Goal: Task Accomplishment & Management: Manage account settings

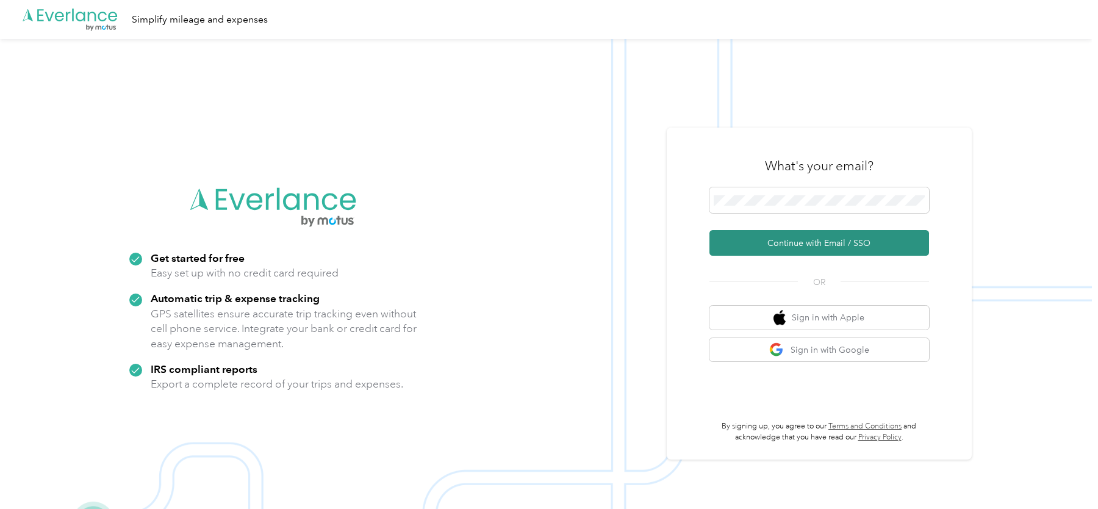
click at [733, 247] on button "Continue with Email / SSO" at bounding box center [819, 243] width 220 height 26
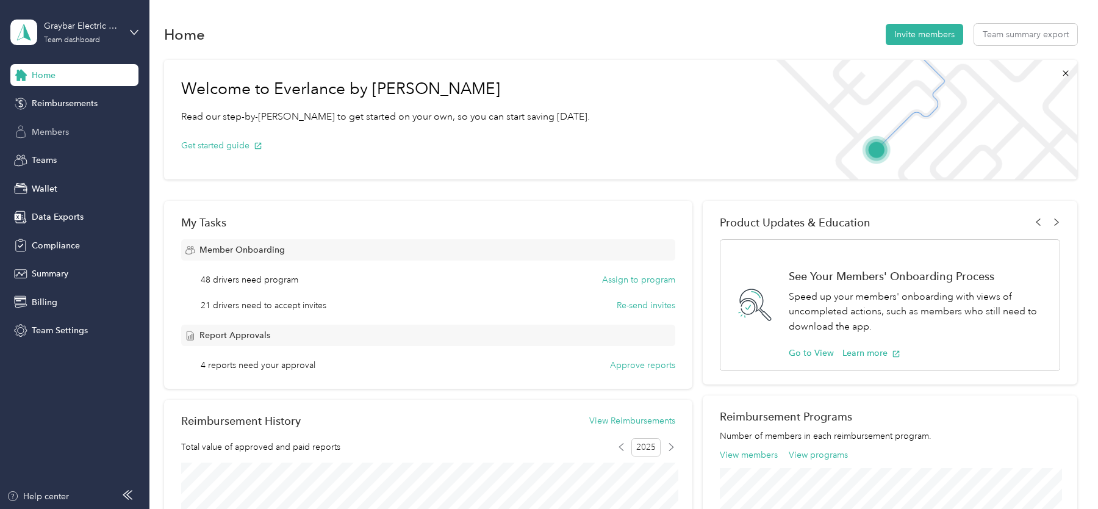
click at [54, 139] on div "Members" at bounding box center [74, 132] width 128 height 22
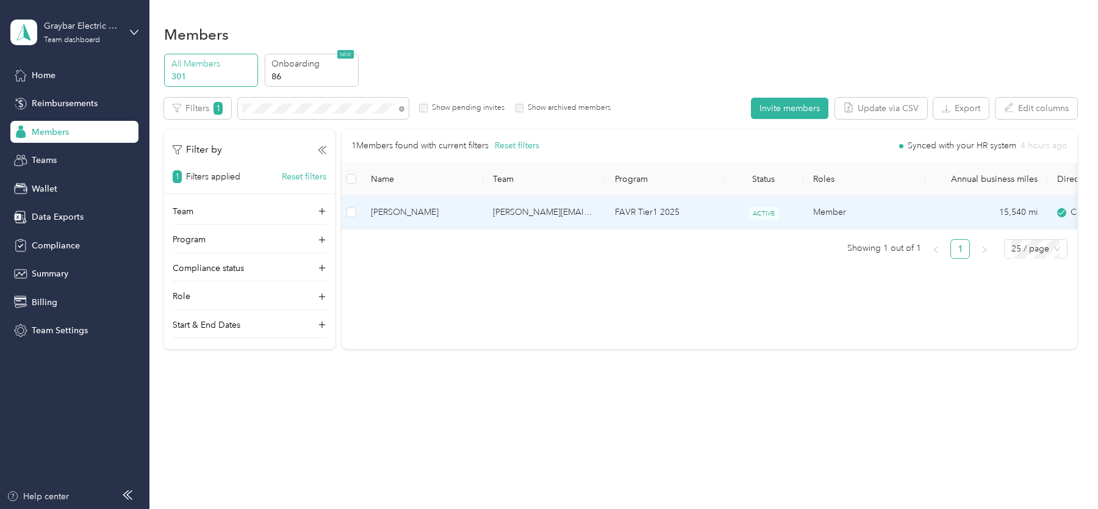
click at [667, 214] on td "FAVR Tier1 2025" at bounding box center [664, 213] width 119 height 34
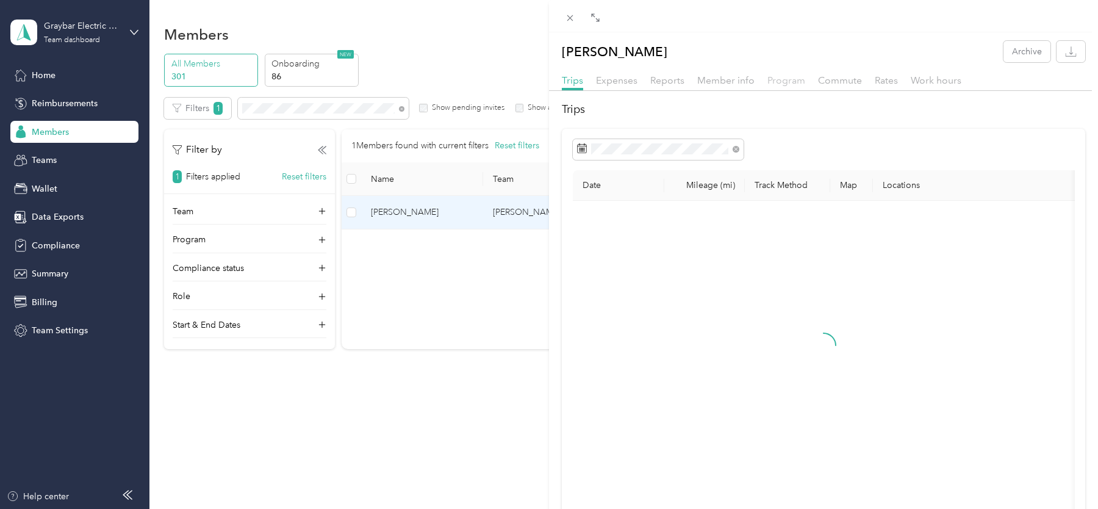
click at [782, 77] on span "Program" at bounding box center [786, 80] width 38 height 12
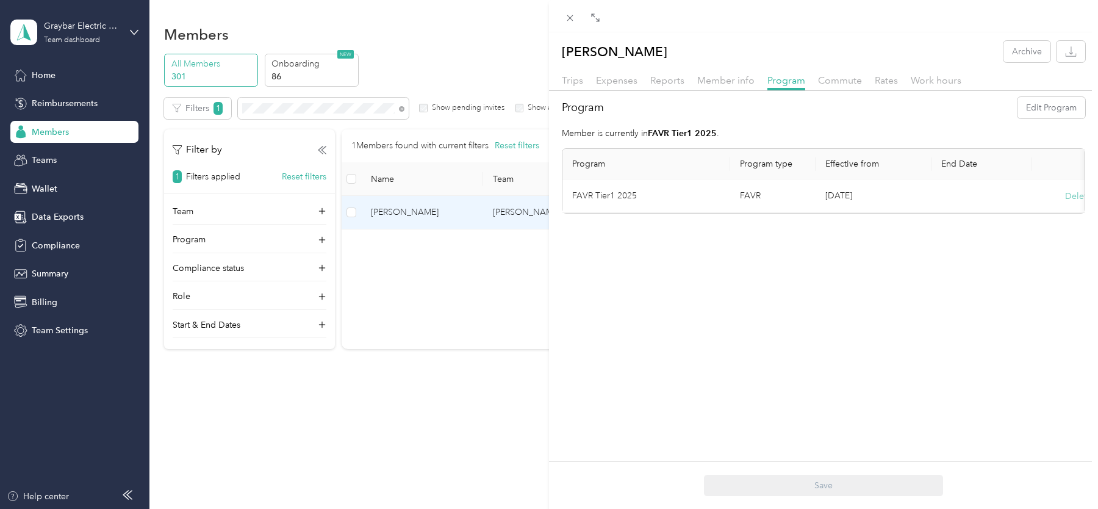
click at [1067, 193] on button "Delete" at bounding box center [1078, 196] width 26 height 13
click at [1018, 202] on button "Yes" at bounding box center [1018, 204] width 24 height 20
click at [1058, 107] on button "Edit Program" at bounding box center [1051, 107] width 68 height 21
click at [631, 265] on span "FAVR Tier1 2025 (FAVR)" at bounding box center [626, 267] width 93 height 10
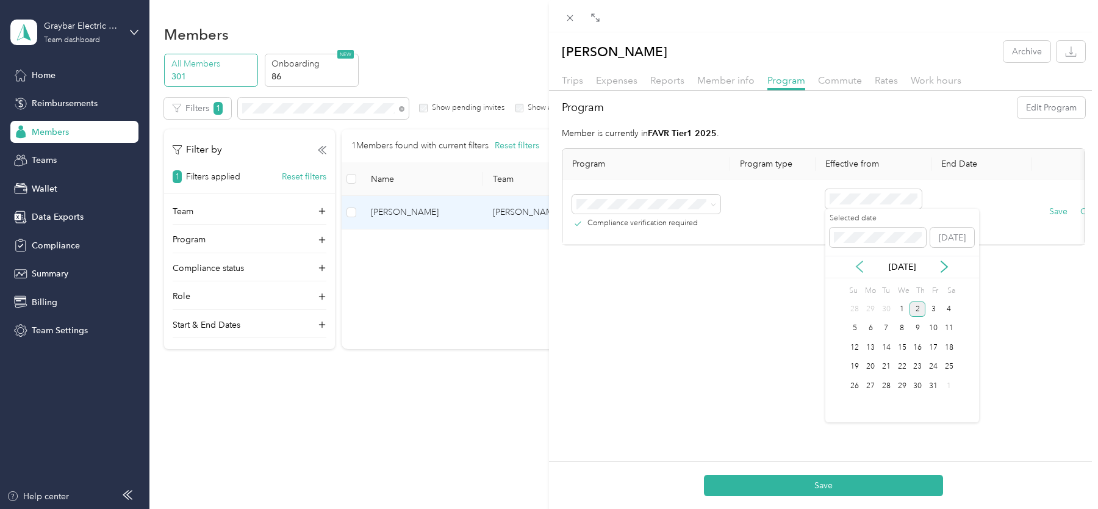
click at [861, 266] on icon at bounding box center [859, 266] width 12 height 12
click at [867, 307] on div "1" at bounding box center [870, 308] width 16 height 15
click at [1053, 207] on button "Save" at bounding box center [1058, 211] width 18 height 13
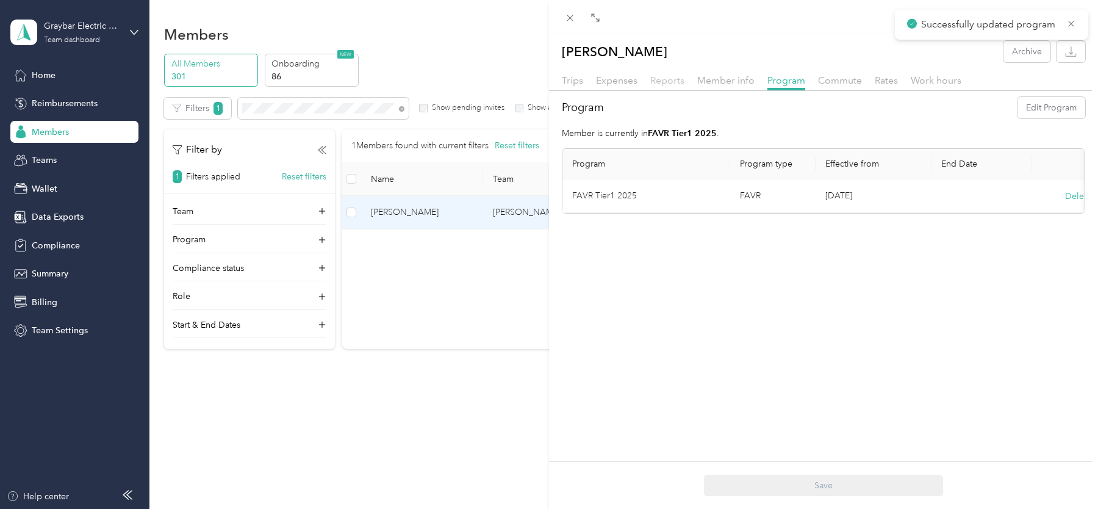
click at [674, 77] on span "Reports" at bounding box center [667, 80] width 34 height 12
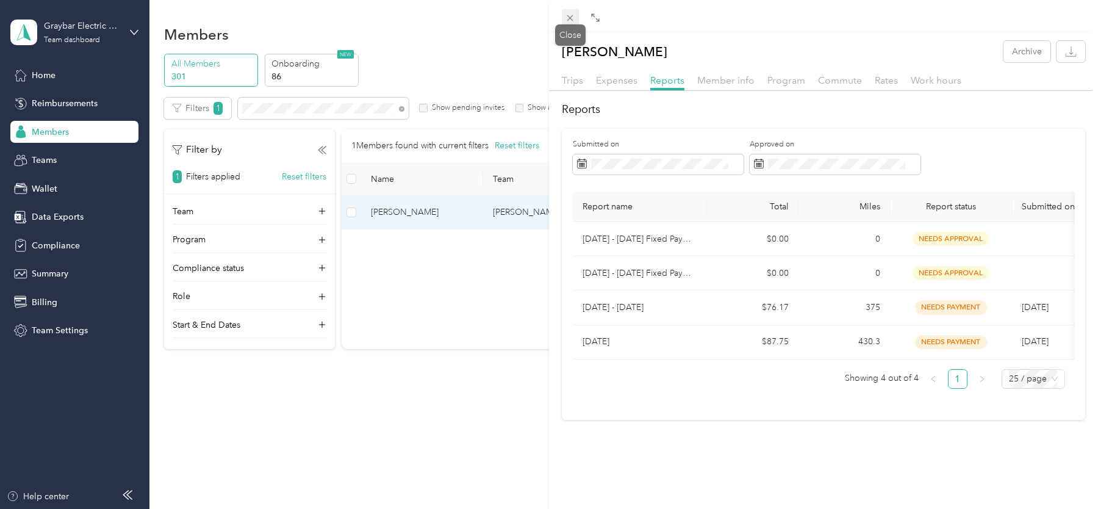
click at [565, 19] on icon at bounding box center [570, 18] width 10 height 10
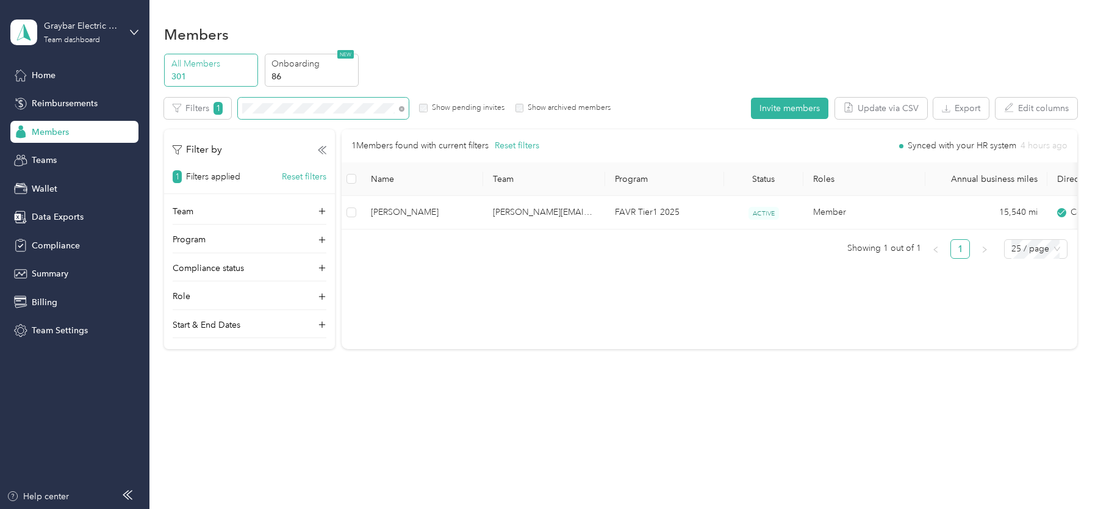
click at [329, 101] on span at bounding box center [323, 108] width 171 height 21
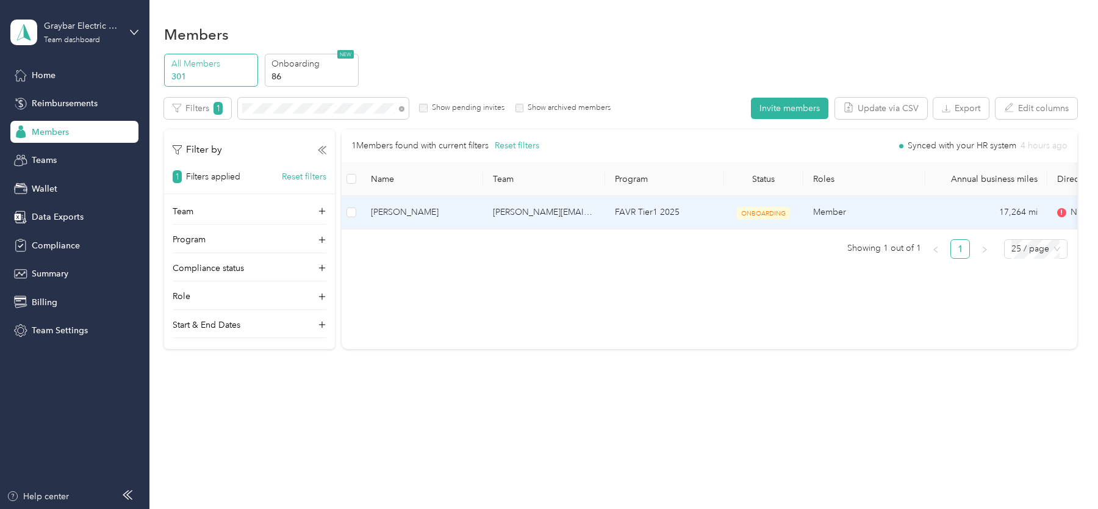
click at [562, 218] on td "[PERSON_NAME][EMAIL_ADDRESS][PERSON_NAME][DOMAIN_NAME]" at bounding box center [544, 213] width 122 height 34
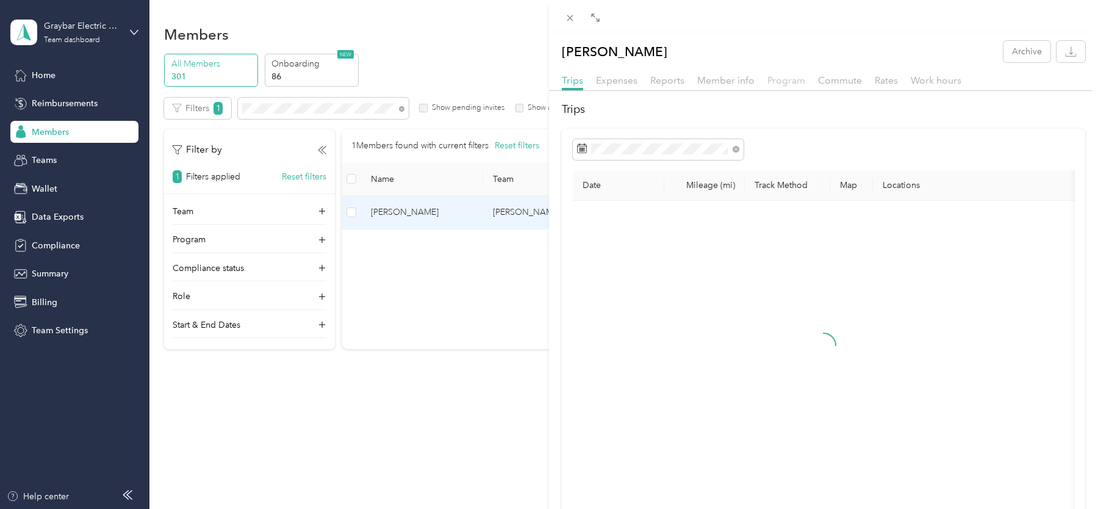
click at [787, 79] on span "Program" at bounding box center [786, 80] width 38 height 12
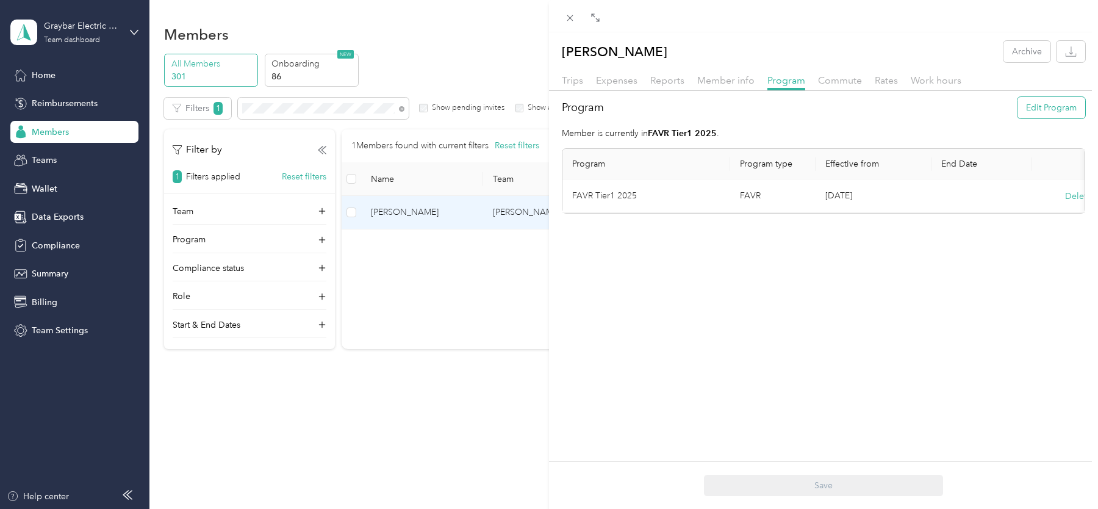
click at [1055, 112] on button "Edit Program" at bounding box center [1051, 107] width 68 height 21
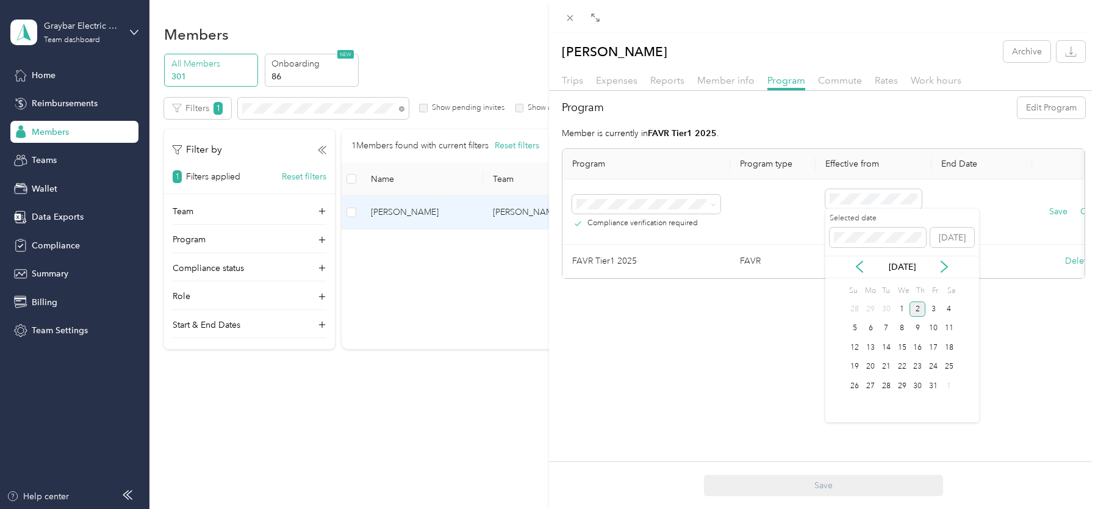
click at [859, 273] on div "[DATE]" at bounding box center [902, 266] width 154 height 23
click at [859, 265] on icon at bounding box center [859, 266] width 12 height 12
click at [873, 305] on div "1" at bounding box center [870, 308] width 16 height 15
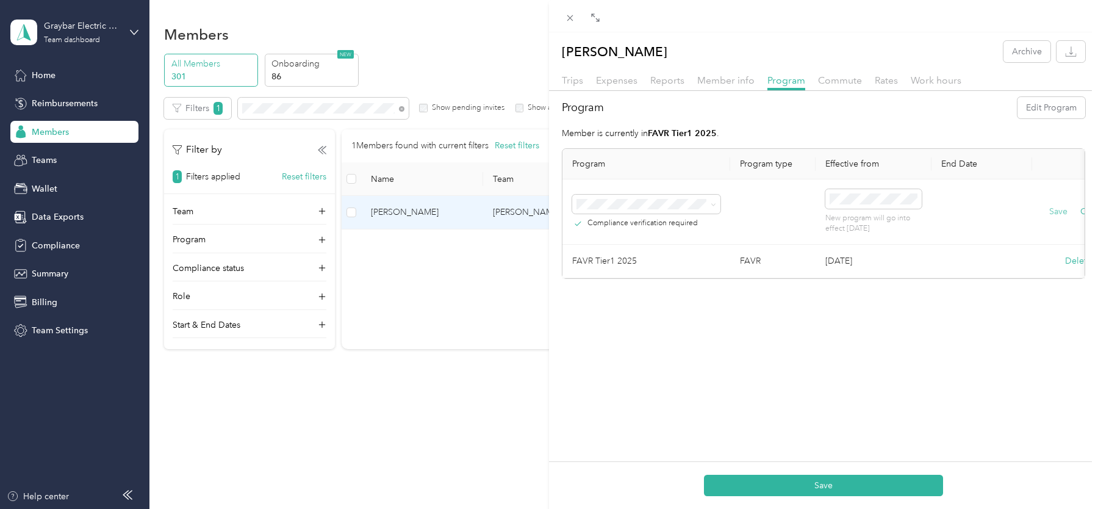
click at [1055, 212] on button "Save" at bounding box center [1058, 211] width 18 height 13
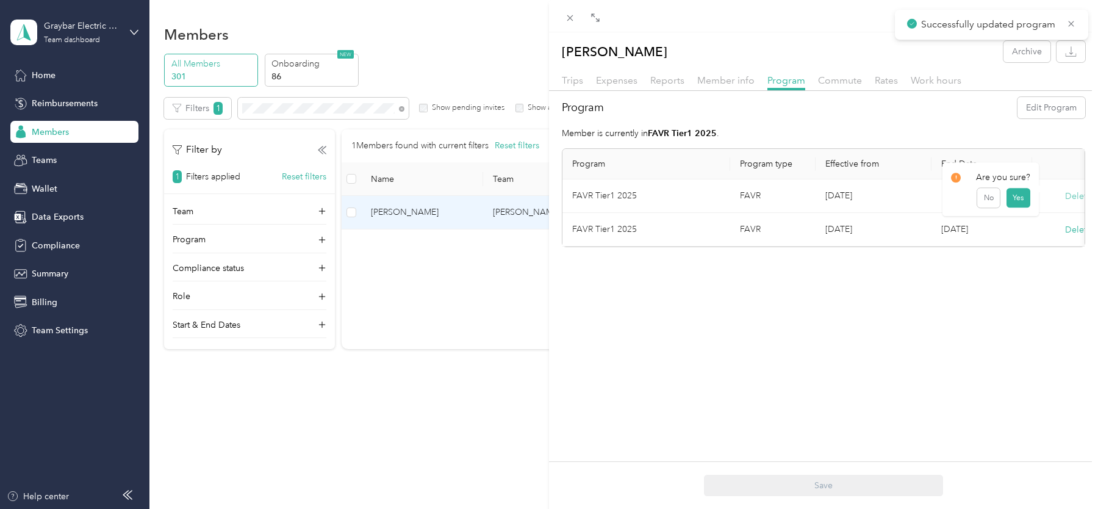
click at [1071, 199] on button "Delete" at bounding box center [1078, 196] width 26 height 13
click at [1021, 200] on button "Yes" at bounding box center [1018, 204] width 24 height 20
click at [679, 84] on span "Reports" at bounding box center [667, 80] width 34 height 12
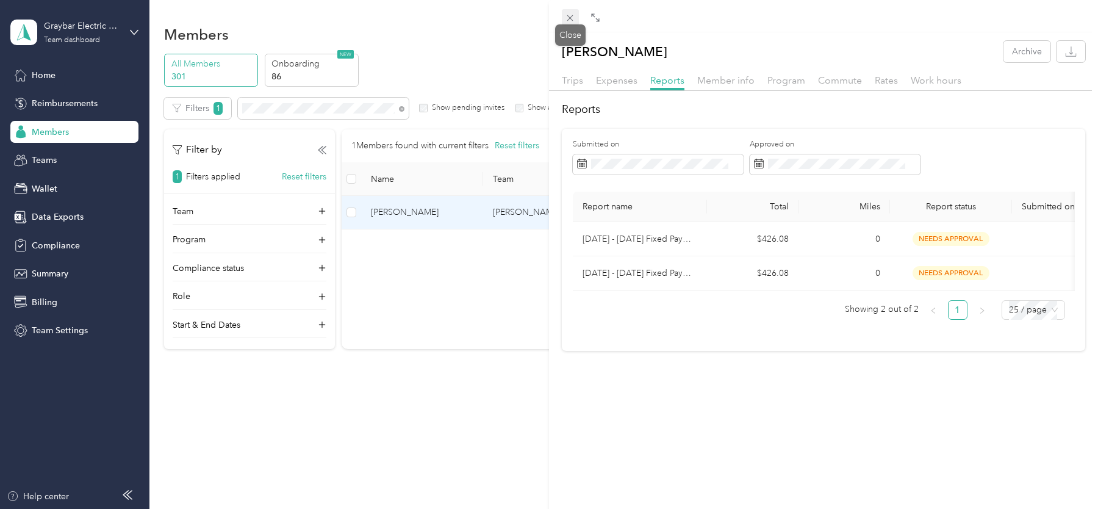
click at [567, 18] on icon at bounding box center [570, 18] width 10 height 10
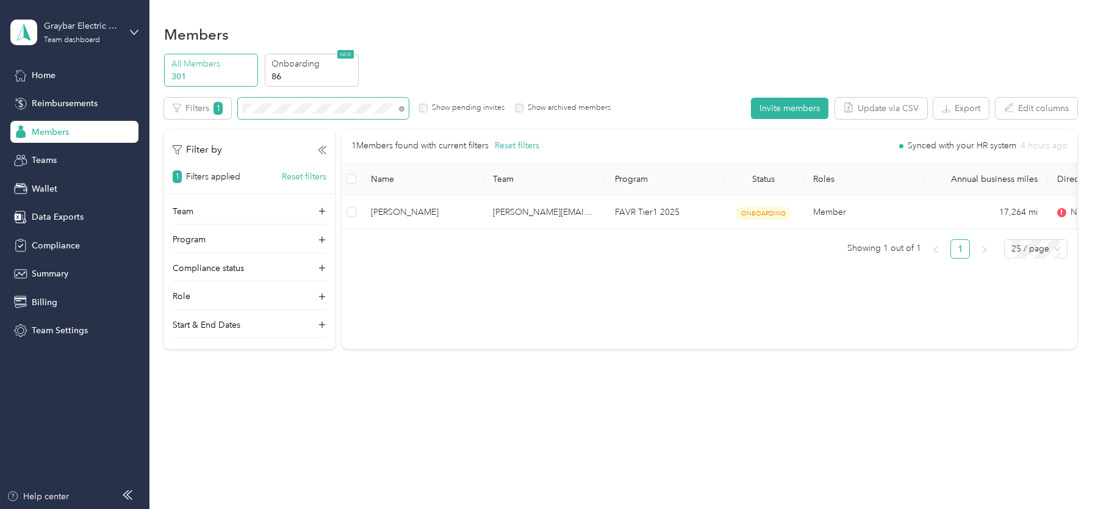
click at [357, 101] on span at bounding box center [323, 108] width 171 height 21
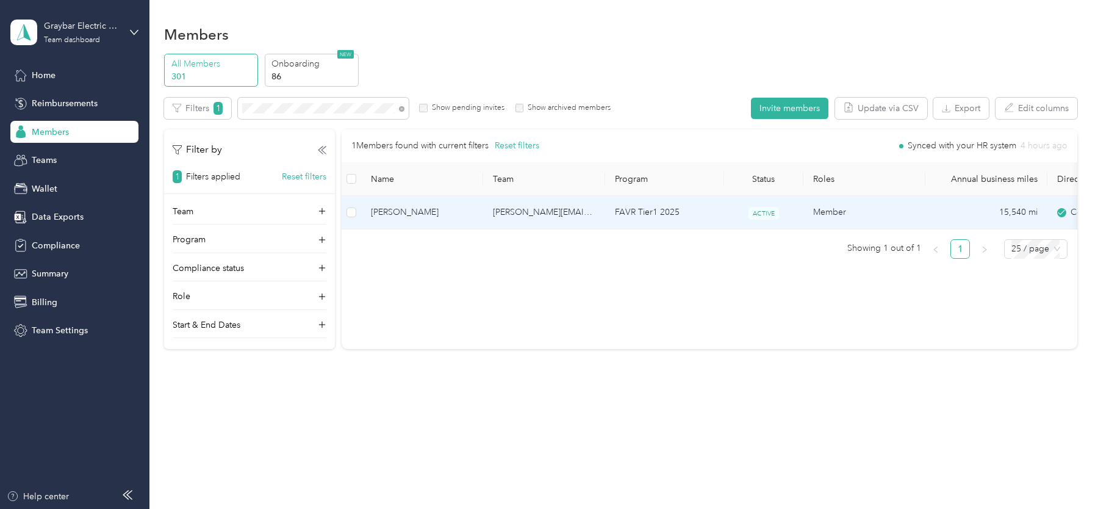
click at [470, 196] on td "[PERSON_NAME]" at bounding box center [422, 213] width 122 height 34
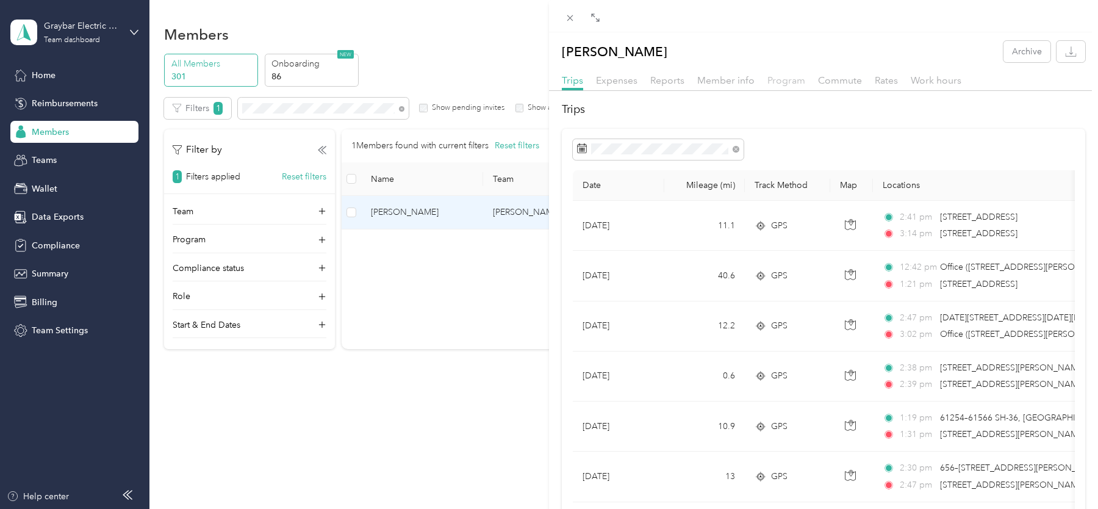
click at [780, 81] on span "Program" at bounding box center [786, 80] width 38 height 12
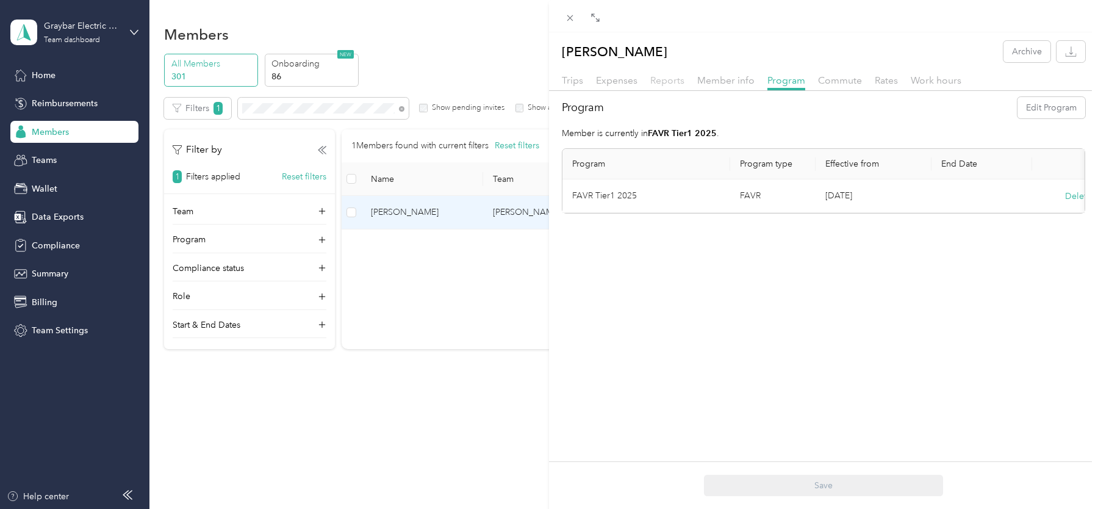
click at [666, 80] on span "Reports" at bounding box center [667, 80] width 34 height 12
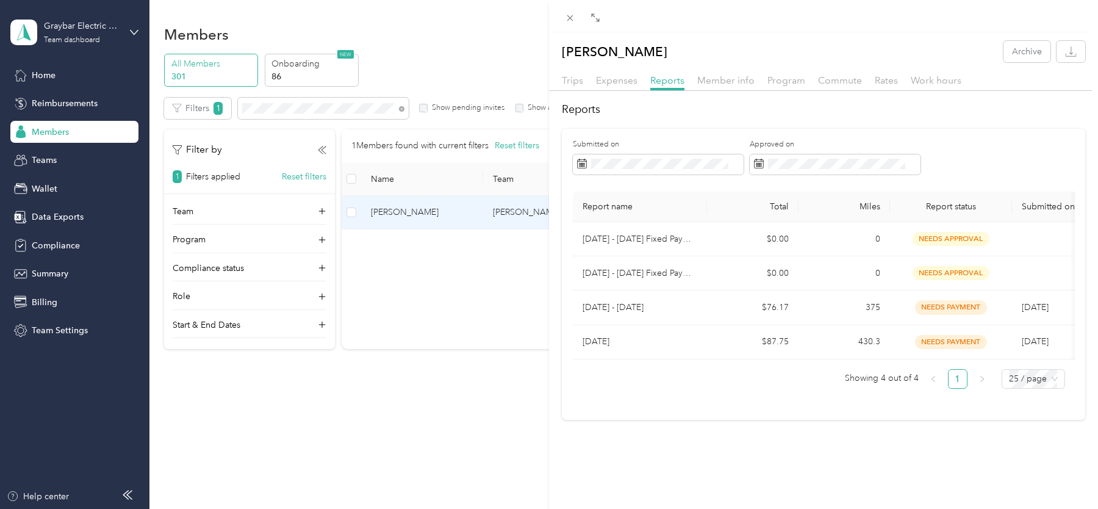
click at [770, 91] on div at bounding box center [823, 94] width 549 height 7
click at [772, 87] on div "Trips Expenses Reports Member info Program Commute Rates Work hours" at bounding box center [823, 82] width 549 height 18
click at [782, 76] on span "Program" at bounding box center [786, 80] width 38 height 12
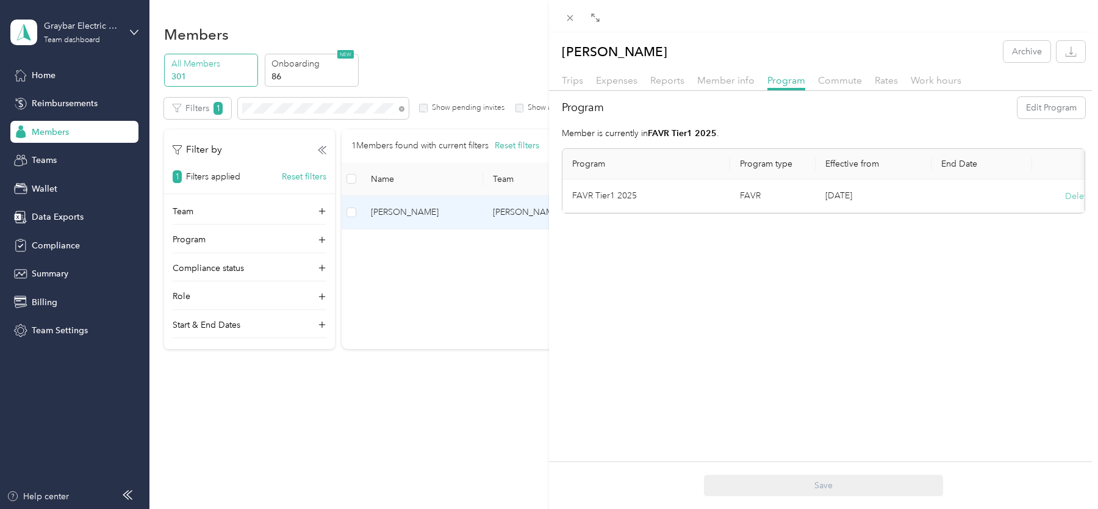
click at [1072, 193] on button "Delete" at bounding box center [1078, 196] width 26 height 13
click at [1012, 204] on button "Yes" at bounding box center [1018, 204] width 24 height 20
click at [1041, 108] on button "Edit Program" at bounding box center [1051, 107] width 68 height 21
click at [632, 259] on li "FAVR Tier1 2025 (FAVR)" at bounding box center [646, 267] width 148 height 21
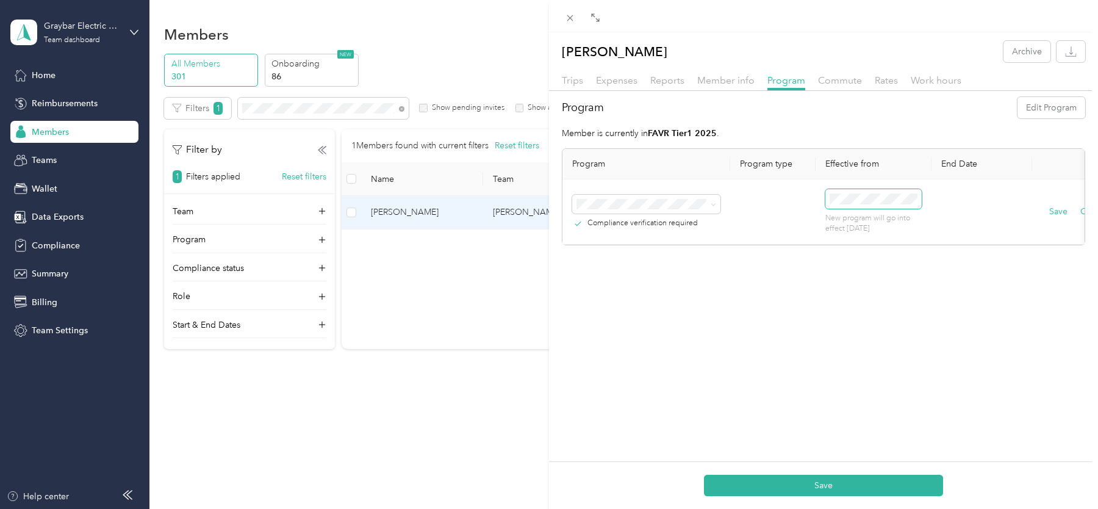
click at [868, 191] on span at bounding box center [873, 199] width 96 height 20
click at [864, 272] on icon at bounding box center [859, 266] width 12 height 12
click at [871, 309] on div "1" at bounding box center [870, 308] width 16 height 15
click at [823, 485] on button "Save" at bounding box center [823, 484] width 239 height 21
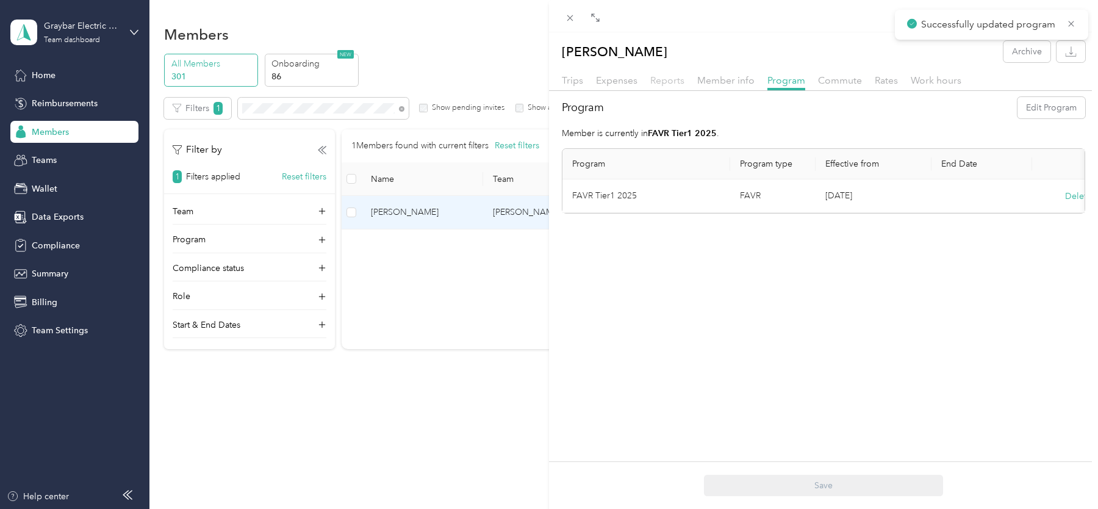
click at [663, 83] on span "Reports" at bounding box center [667, 80] width 34 height 12
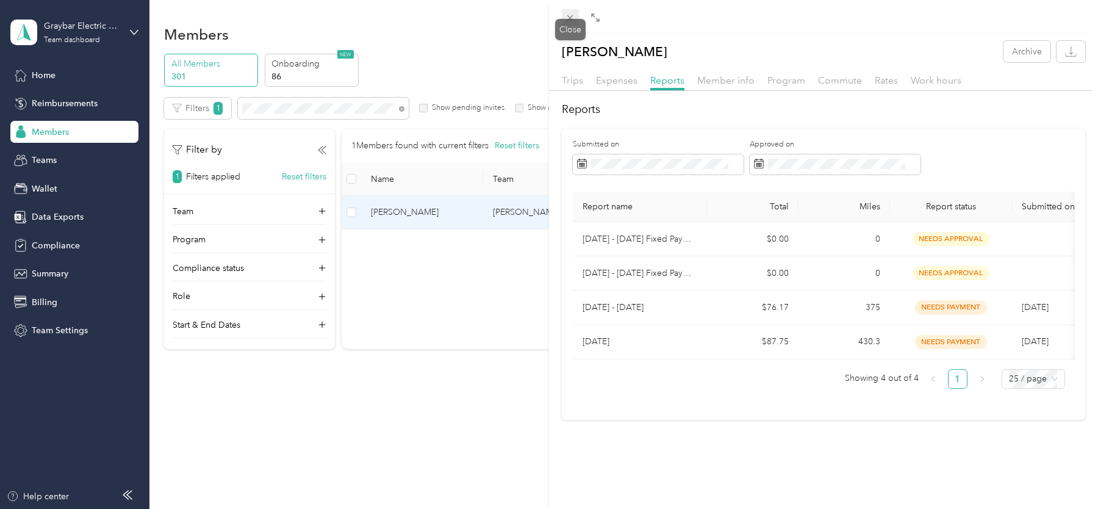
click at [568, 13] on icon at bounding box center [570, 18] width 10 height 10
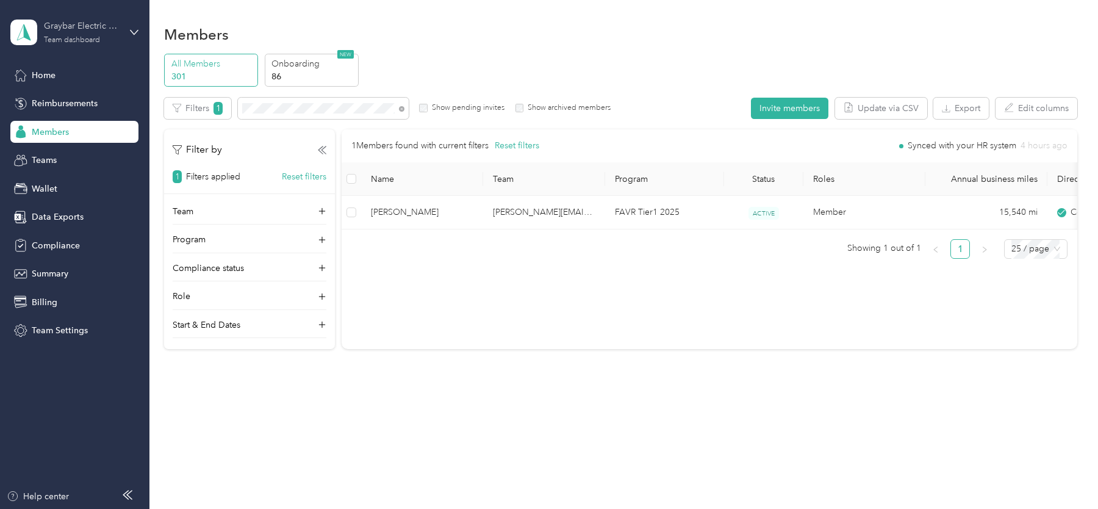
click at [71, 43] on div "Team dashboard" at bounding box center [72, 40] width 56 height 7
click at [85, 157] on div "Log out" at bounding box center [139, 155] width 240 height 21
